Goal: Information Seeking & Learning: Learn about a topic

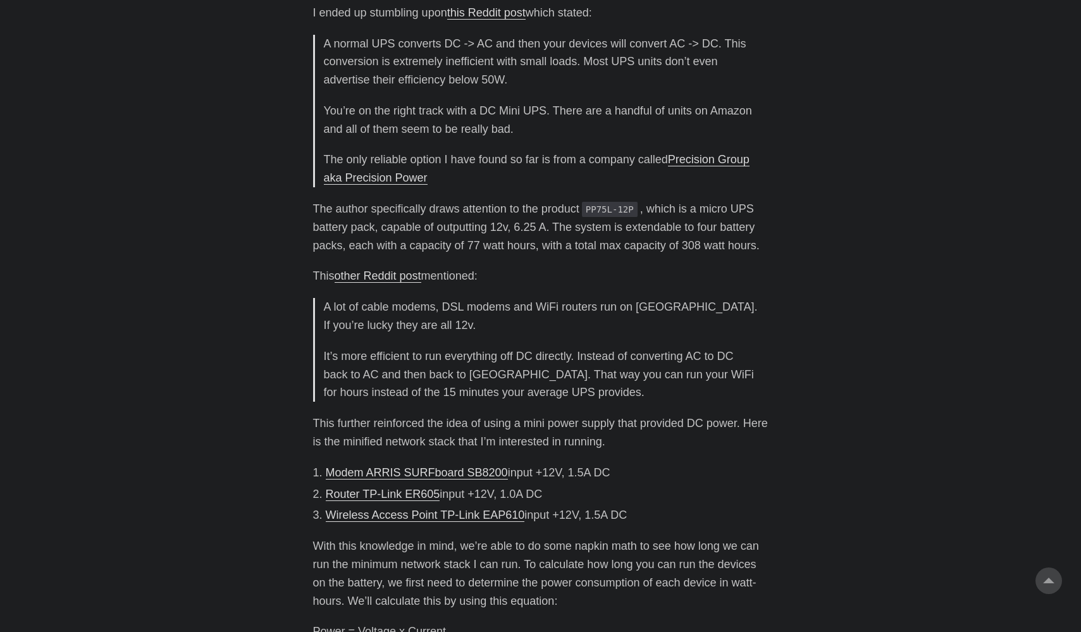
scroll to position [2593, 0]
click at [618, 504] on li "Wireless Access Point TP-Link EAP610 input +12V, 1.5A DC" at bounding box center [547, 513] width 443 height 18
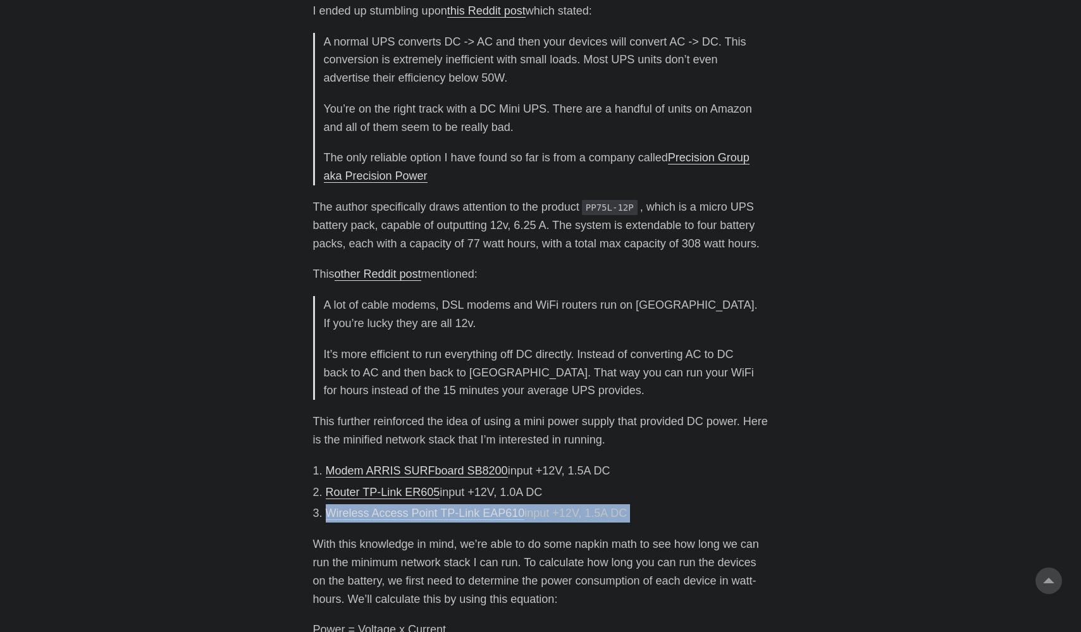
click at [618, 504] on li "Wireless Access Point TP-Link EAP610 input +12V, 1.5A DC" at bounding box center [547, 513] width 443 height 18
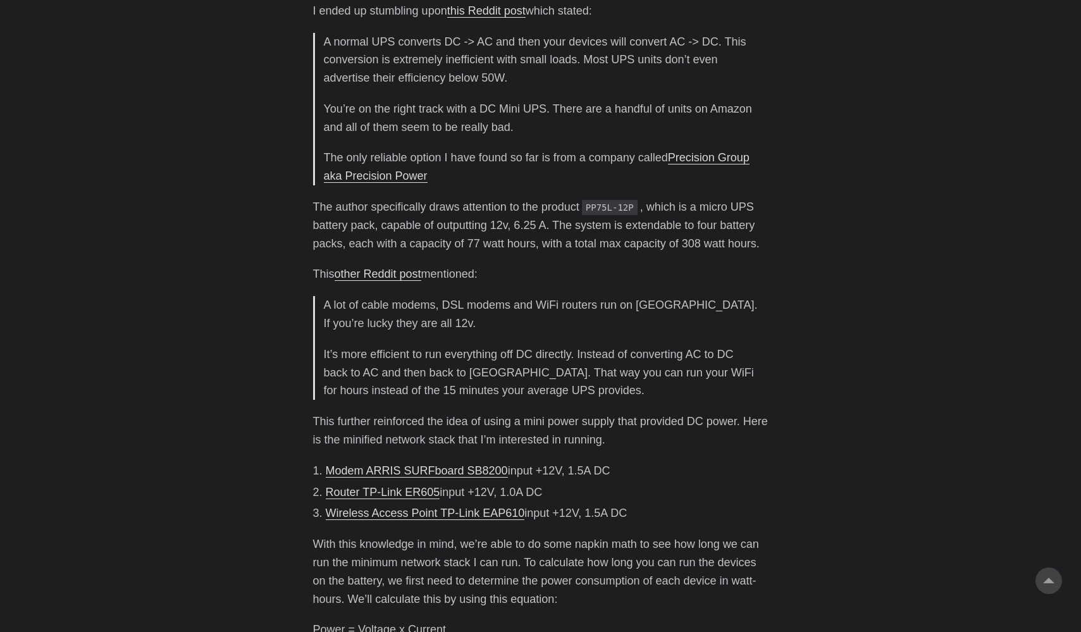
click at [598, 462] on li "Modem ARRIS SURFboard SB8200 input +12V, 1.5A DC" at bounding box center [547, 471] width 443 height 18
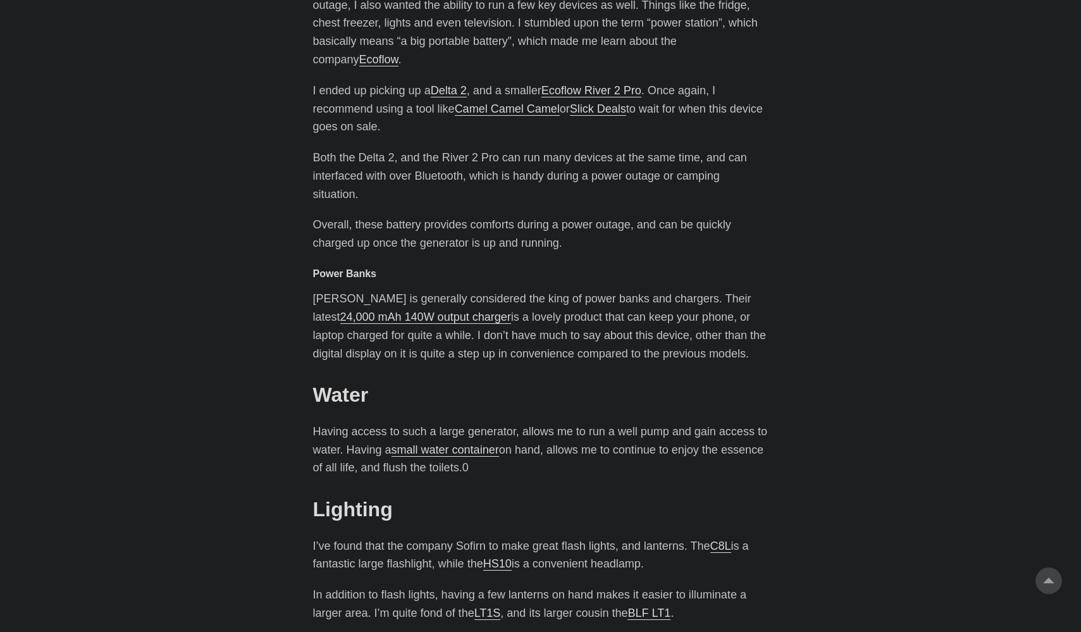
scroll to position [4020, 0]
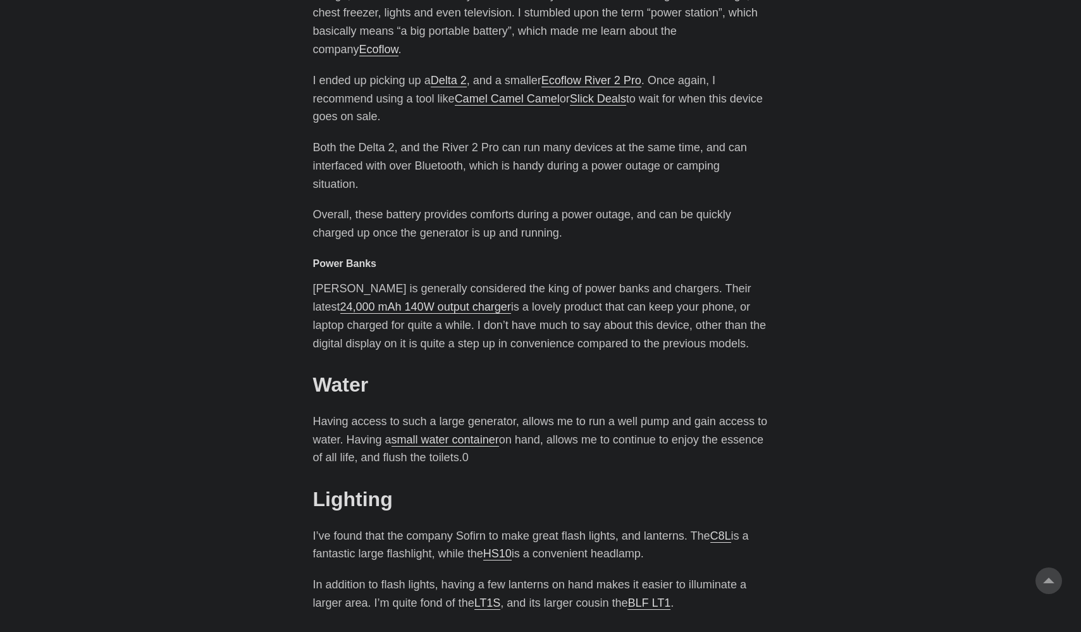
drag, startPoint x: 734, startPoint y: 285, endPoint x: 662, endPoint y: 230, distance: 90.3
click at [661, 280] on p "[PERSON_NAME] is generally considered the king of power banks and chargers. The…" at bounding box center [541, 316] width 456 height 73
click at [662, 280] on p "[PERSON_NAME] is generally considered the king of power banks and chargers. The…" at bounding box center [541, 316] width 456 height 73
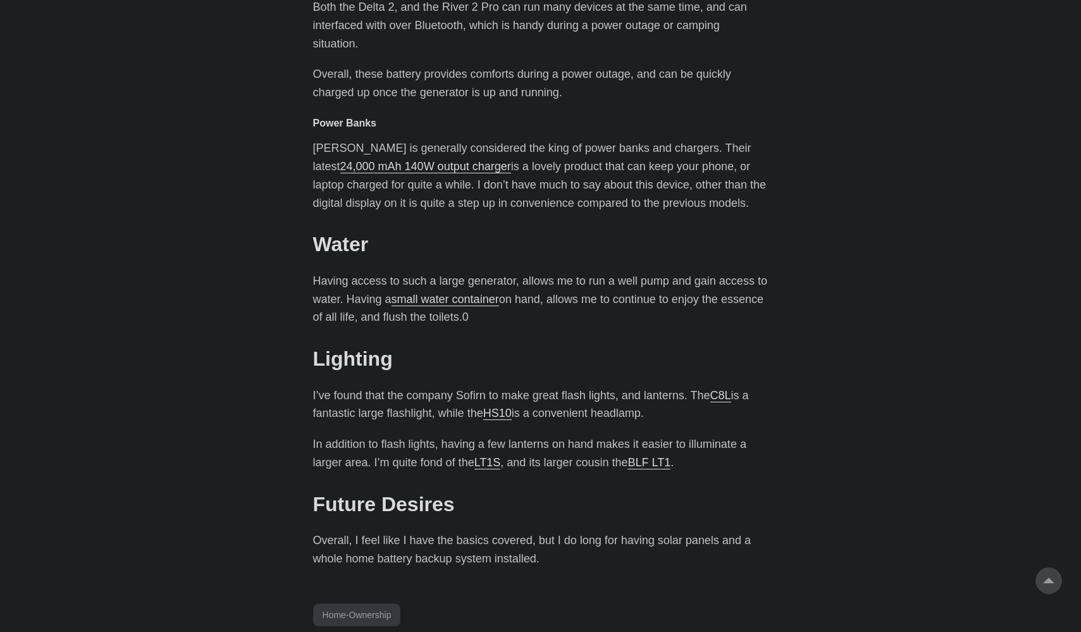
scroll to position [4162, 0]
click at [662, 270] on p "Having access to such a large generator, allows me to run a well pump and gain …" at bounding box center [541, 297] width 456 height 54
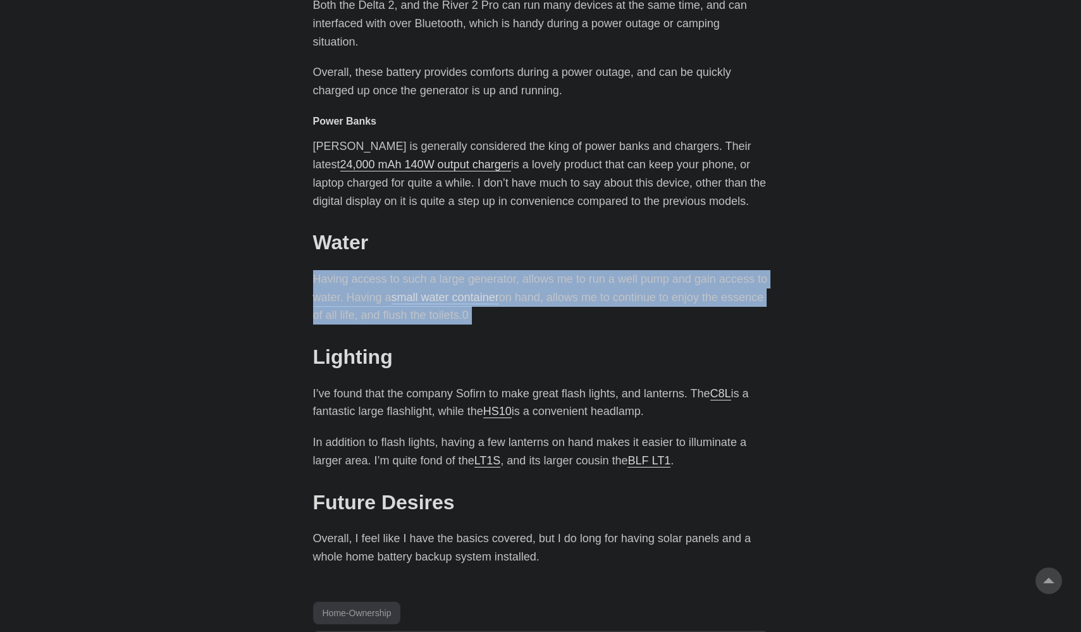
click at [662, 270] on p "Having access to such a large generator, allows me to run a well pump and gain …" at bounding box center [541, 297] width 456 height 54
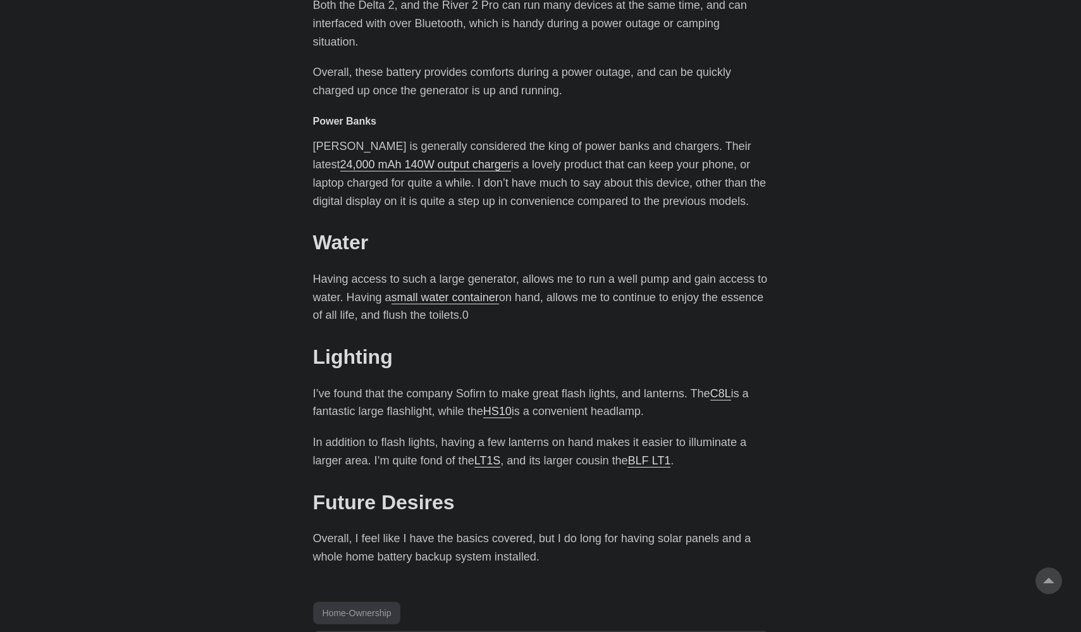
click at [616, 385] on p "I’ve found that the company Sofirn to make great flash lights, and lanterns. Th…" at bounding box center [541, 403] width 456 height 37
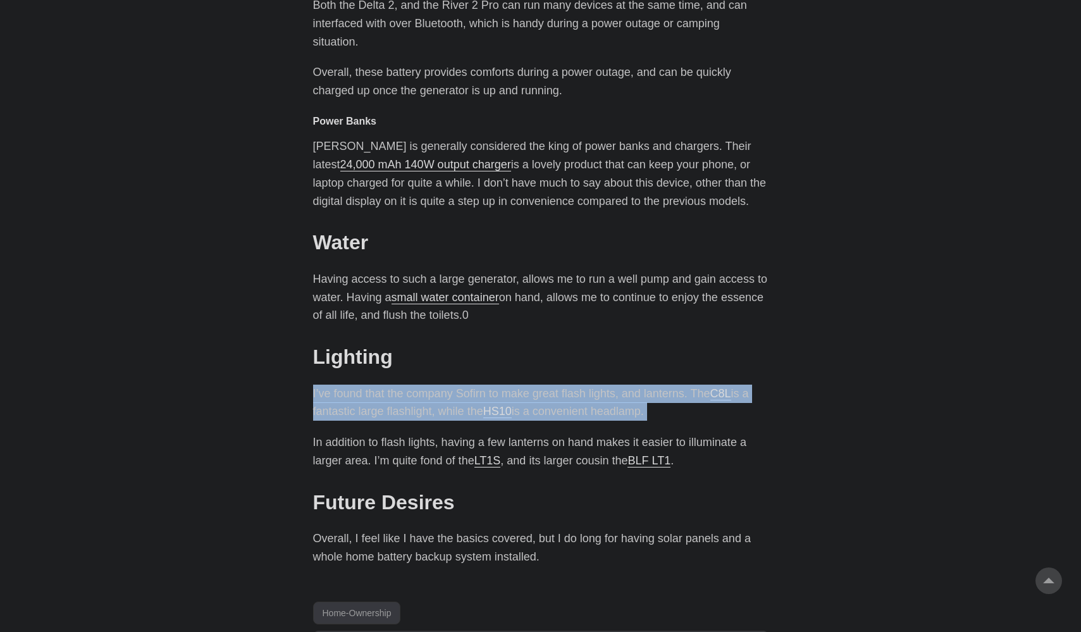
click at [616, 385] on p "I’ve found that the company Sofirn to make great flash lights, and lanterns. Th…" at bounding box center [541, 403] width 456 height 37
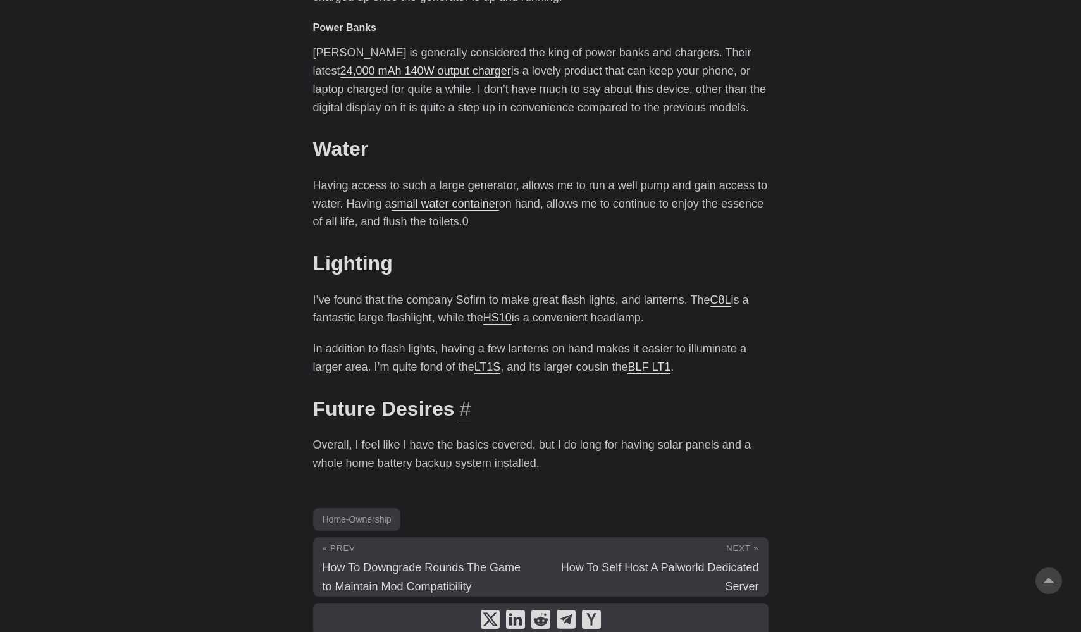
scroll to position [4255, 0]
